Goal: Find specific page/section: Find specific page/section

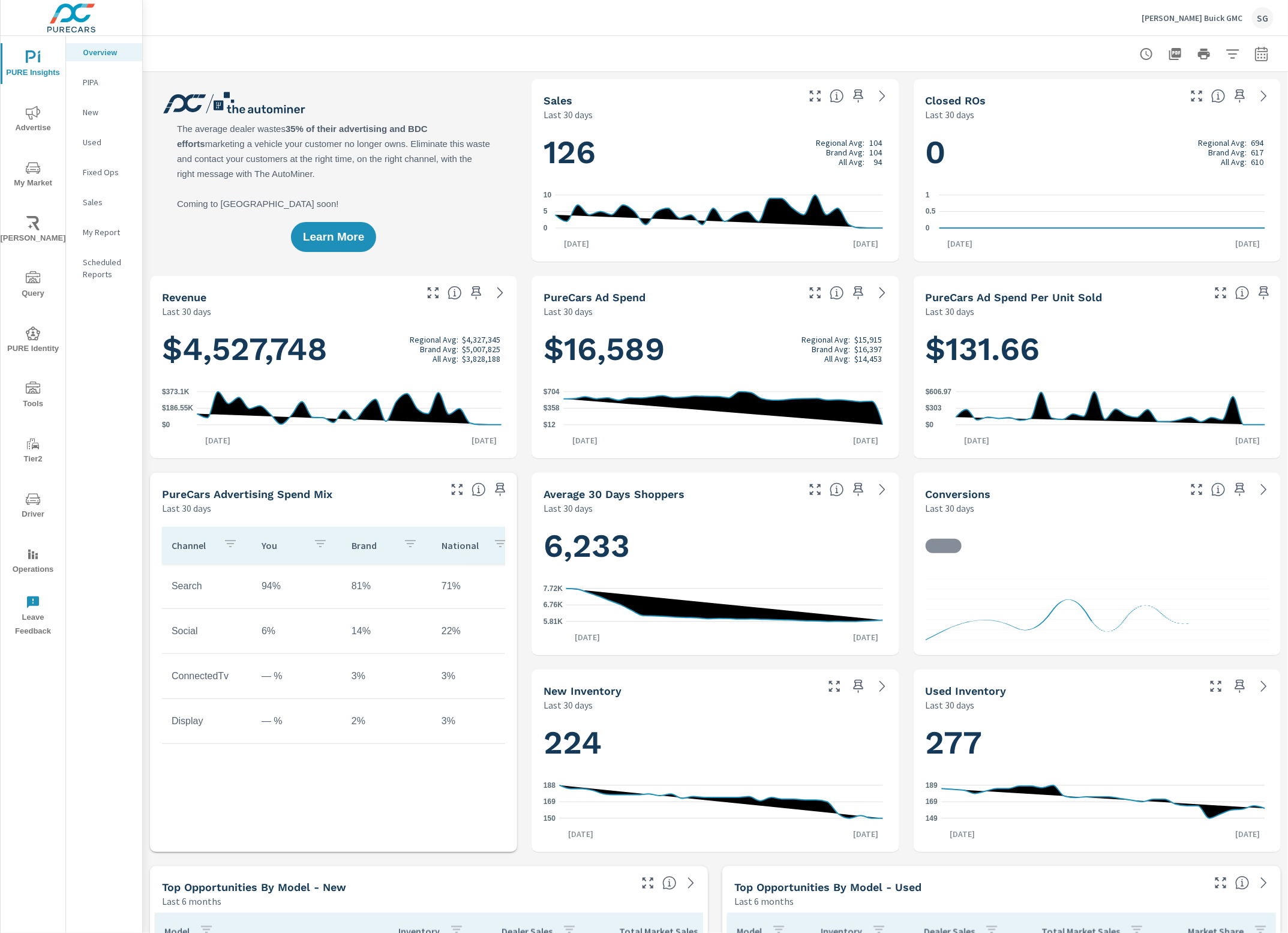
click at [26, 394] on icon "nav menu" at bounding box center [32, 389] width 14 height 14
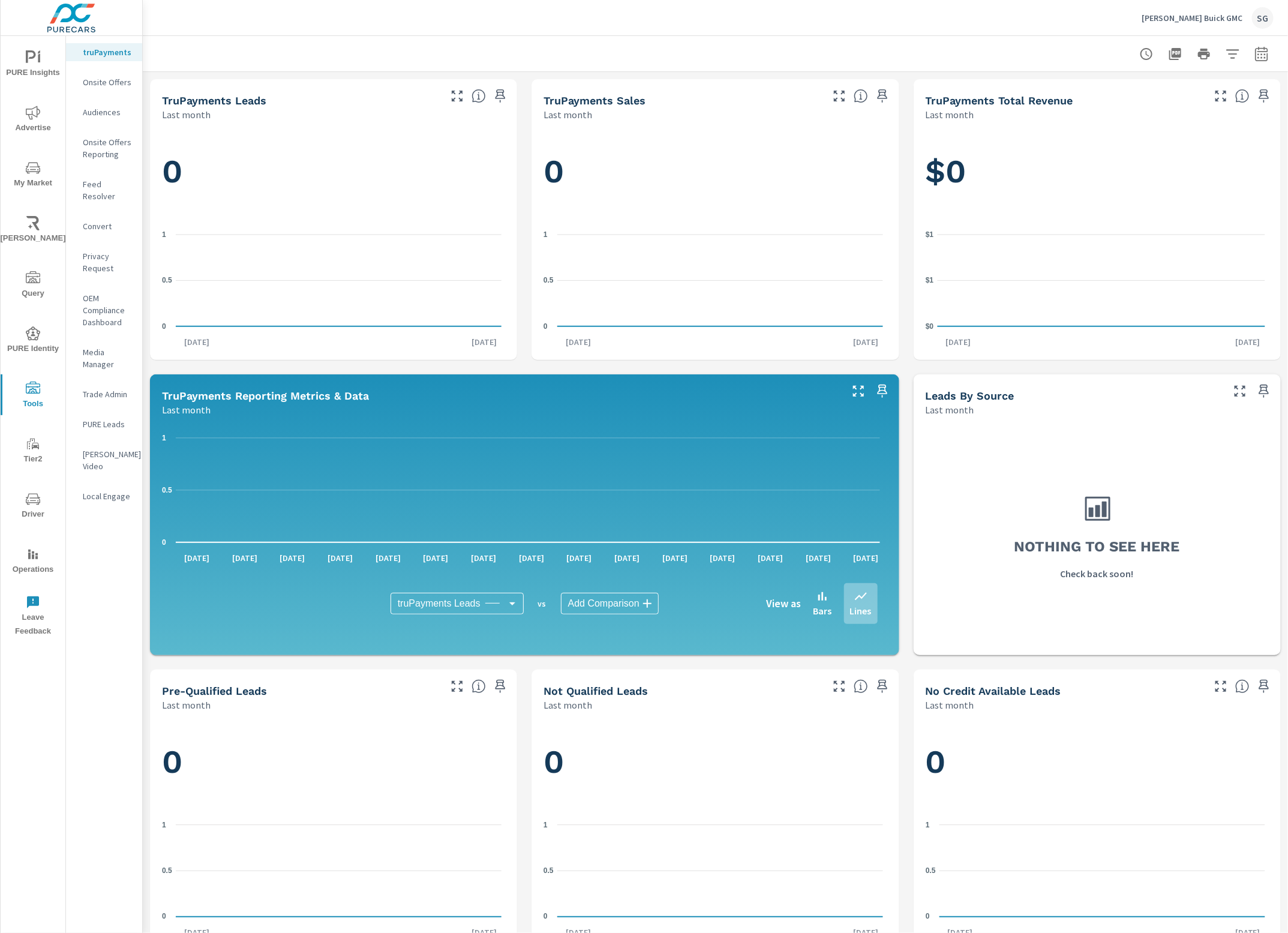
click at [108, 182] on p "Feed Resolver" at bounding box center [108, 190] width 50 height 24
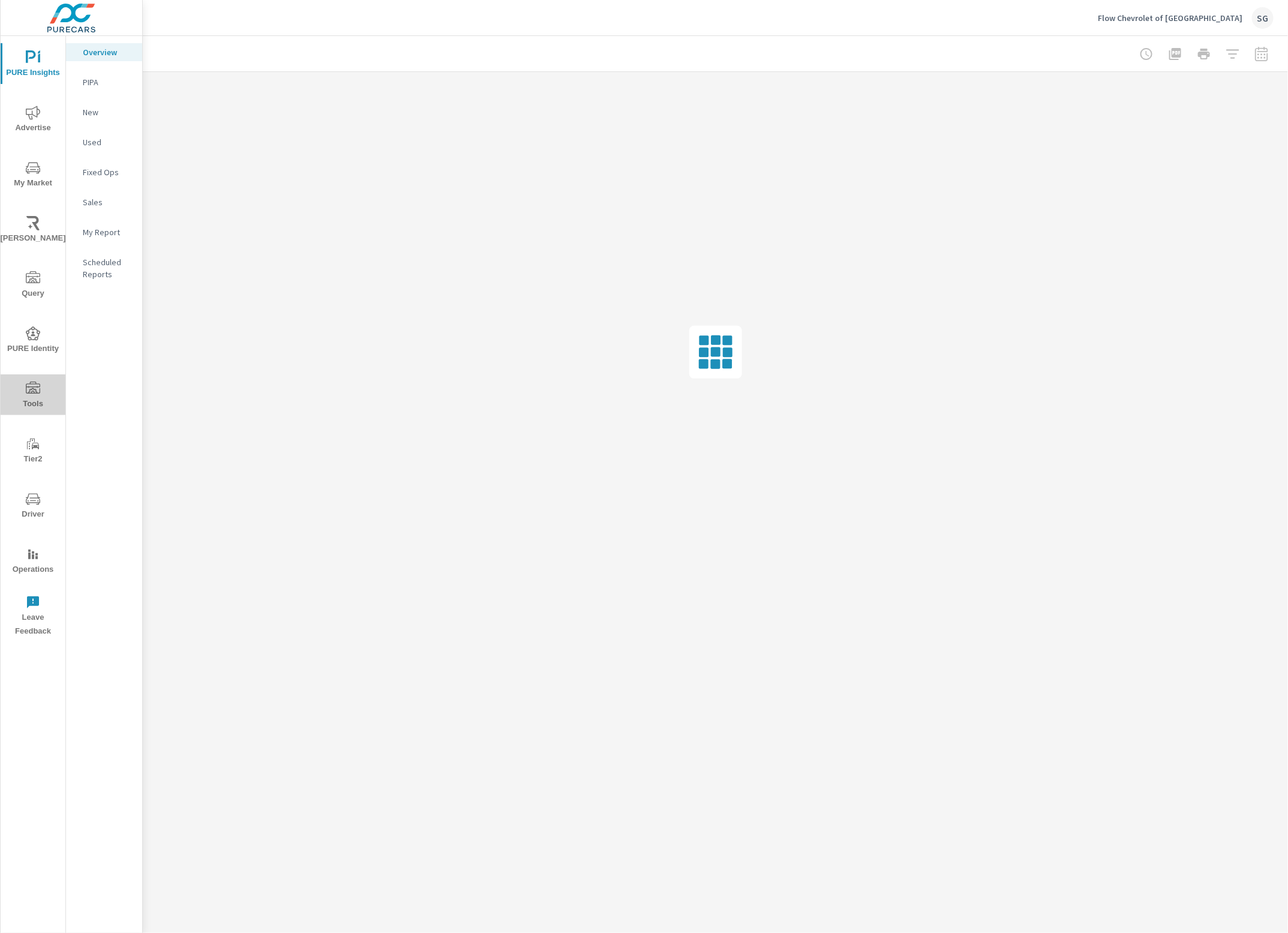
click at [35, 387] on icon "nav menu" at bounding box center [32, 387] width 14 height 12
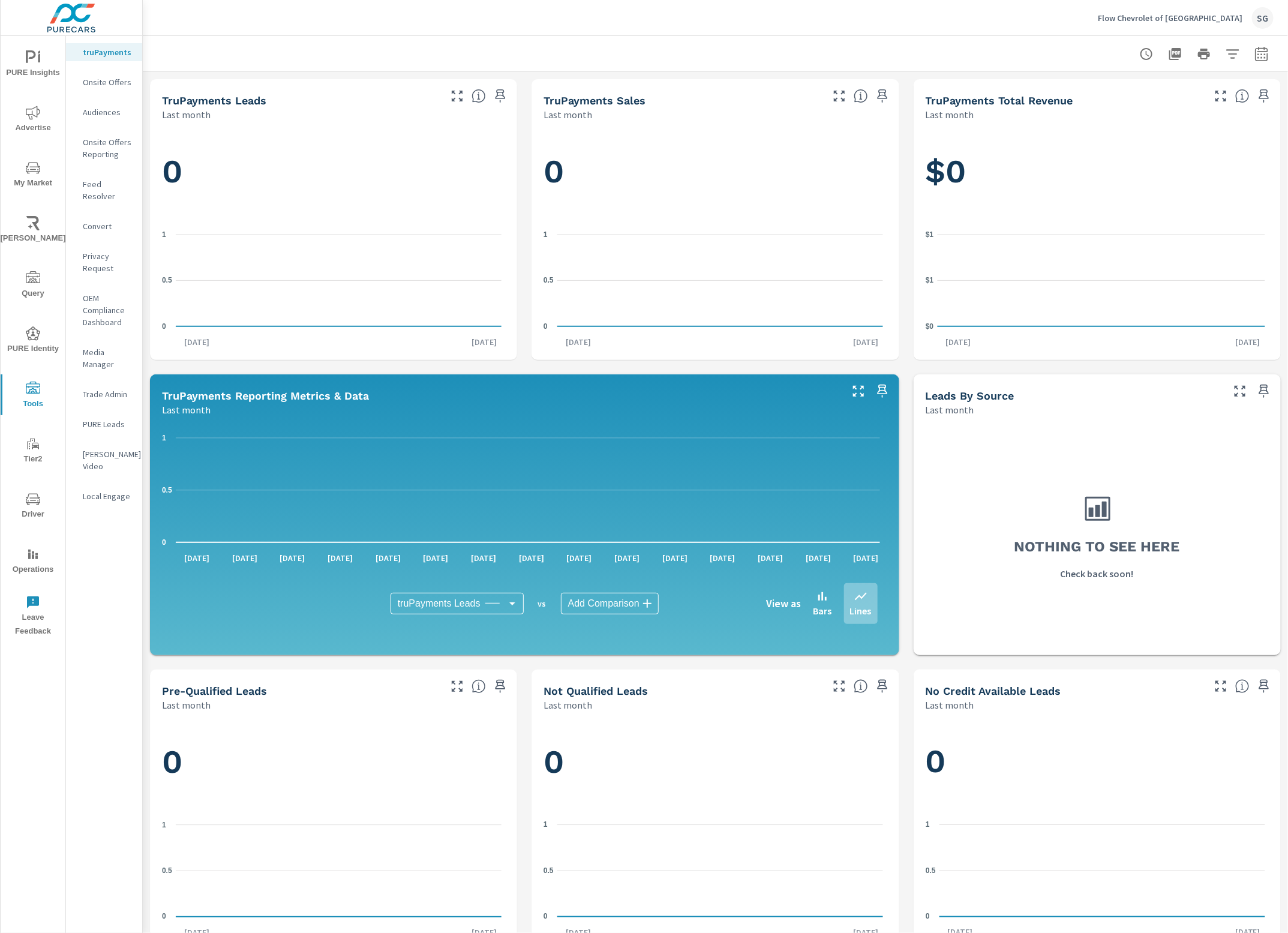
click at [110, 178] on p "Feed Resolver" at bounding box center [108, 190] width 50 height 24
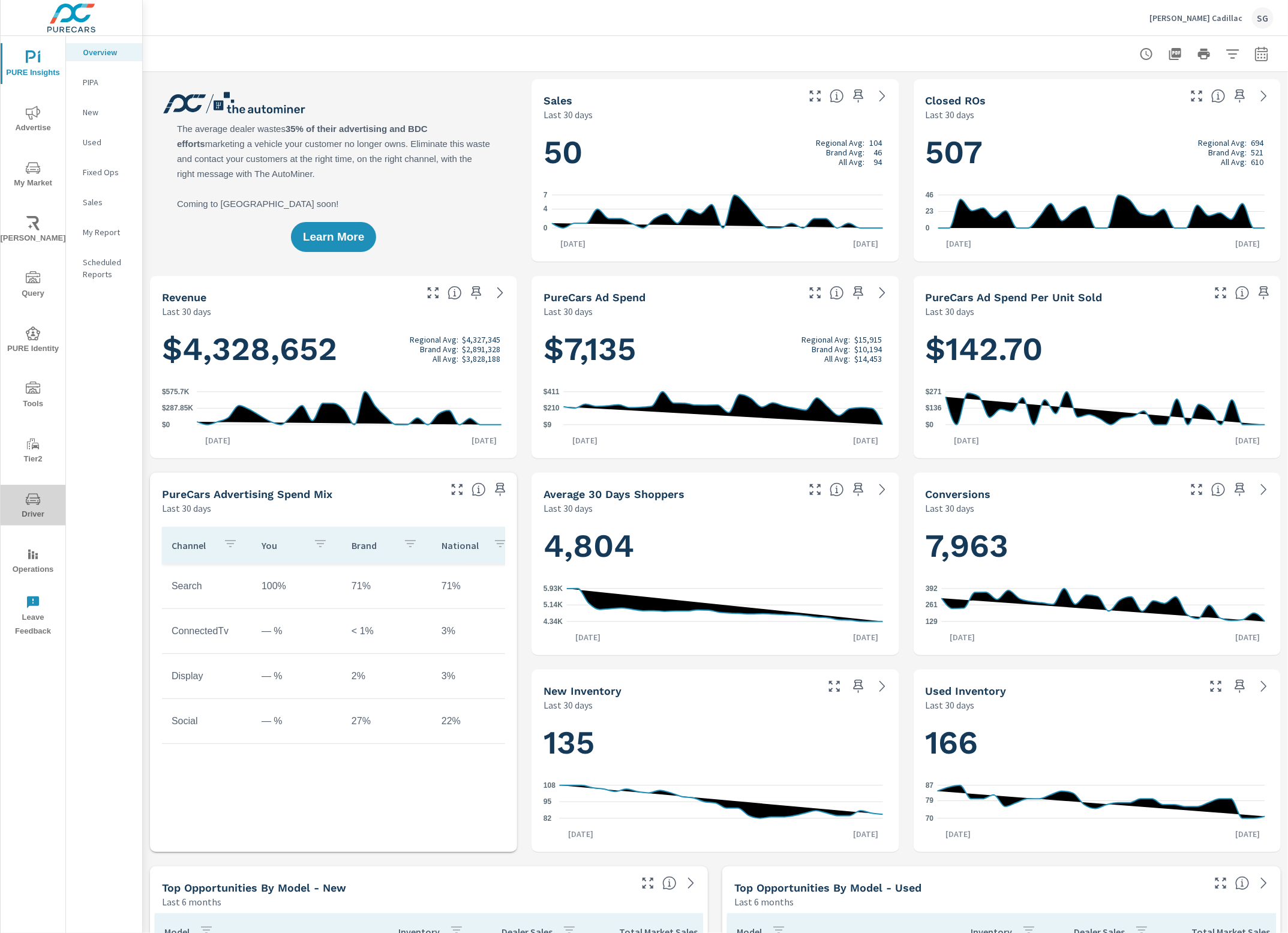
drag, startPoint x: 23, startPoint y: 494, endPoint x: 31, endPoint y: 484, distance: 12.8
click at [24, 494] on span "Driver" at bounding box center [33, 506] width 57 height 29
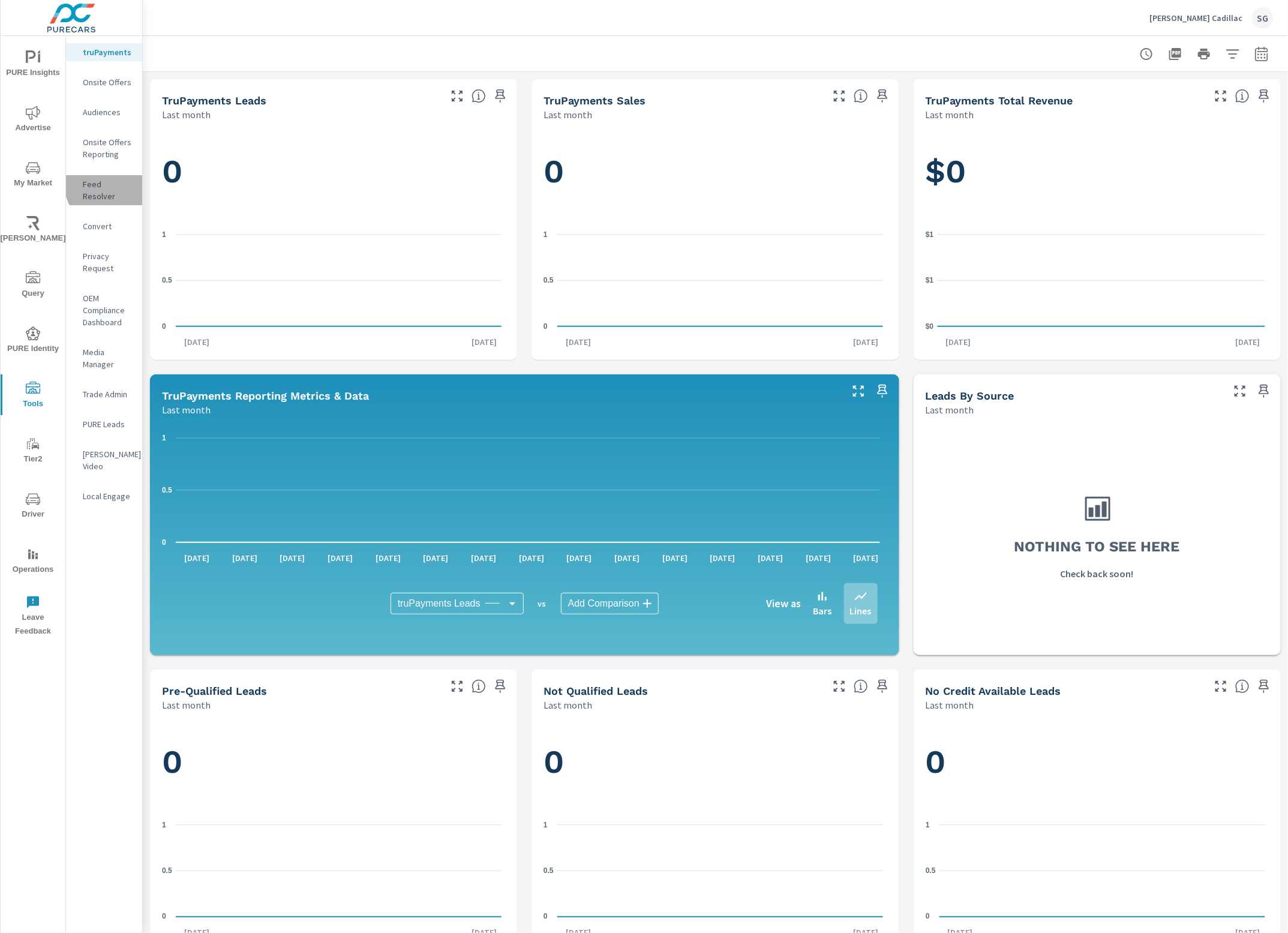
click at [121, 181] on p "Feed Resolver" at bounding box center [108, 190] width 50 height 24
